Goal: Contribute content

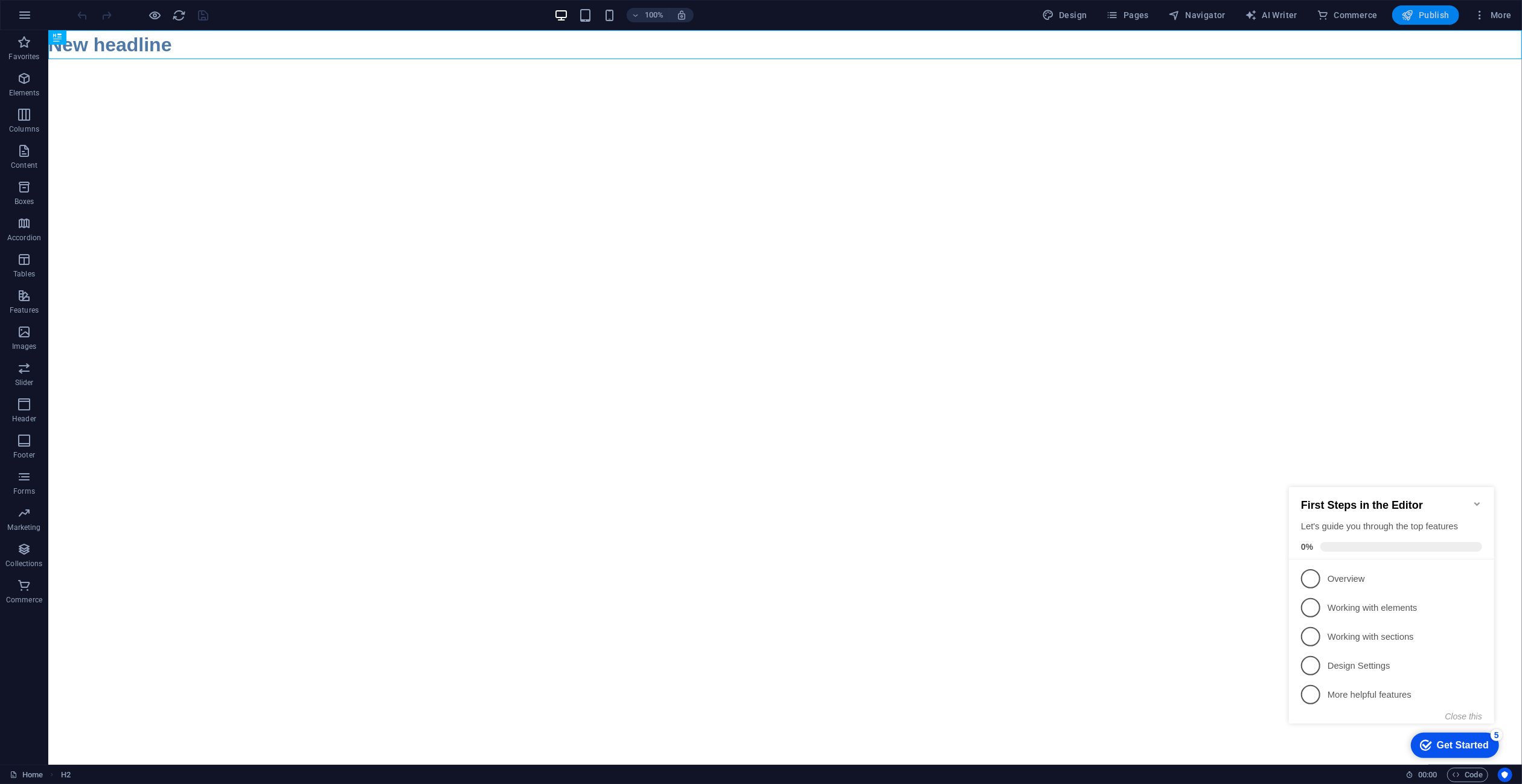
click at [1411, 19] on icon "button" at bounding box center [1407, 15] width 12 height 12
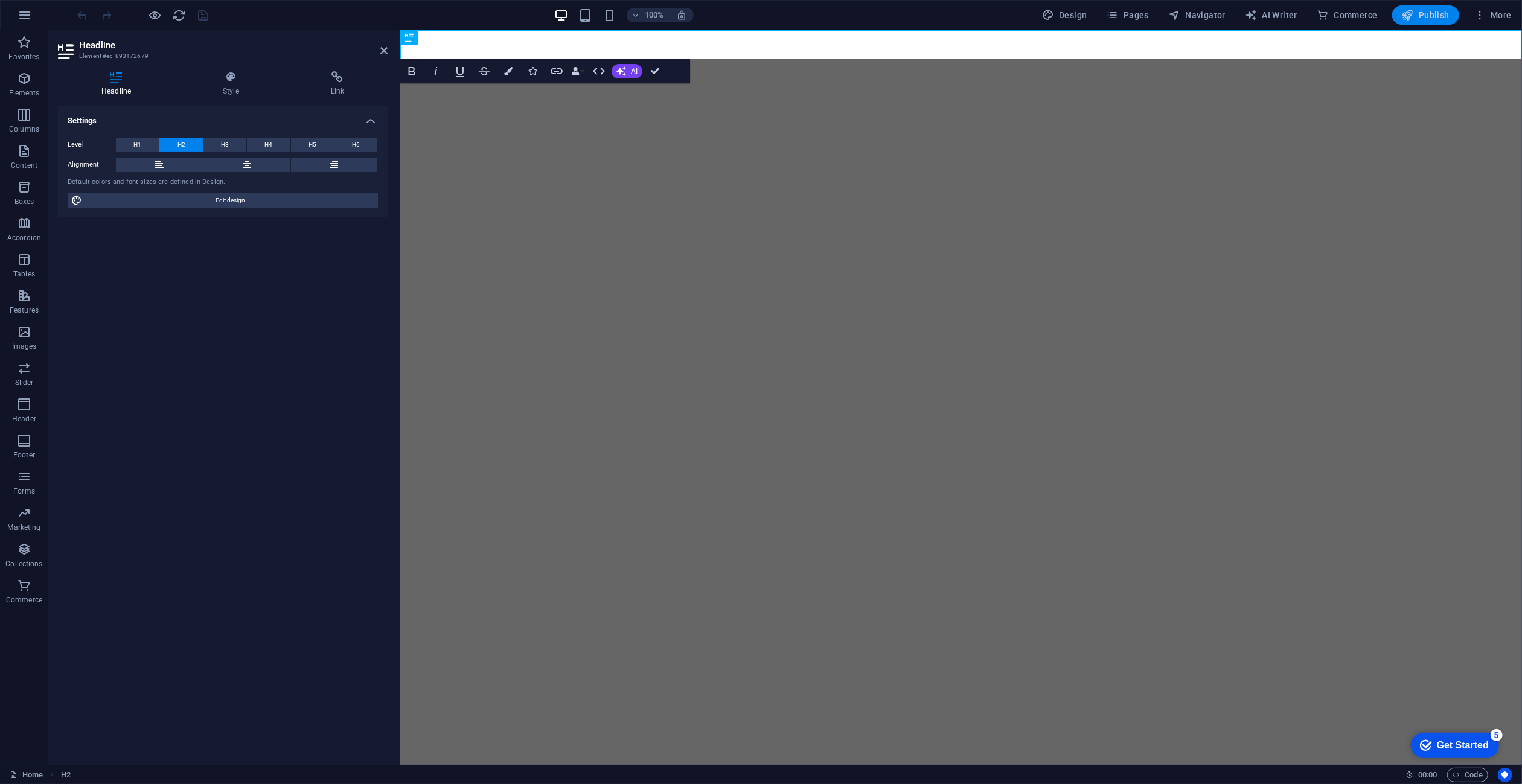
click at [1442, 13] on span "Publish" at bounding box center [1425, 15] width 48 height 12
